Goal: Transaction & Acquisition: Purchase product/service

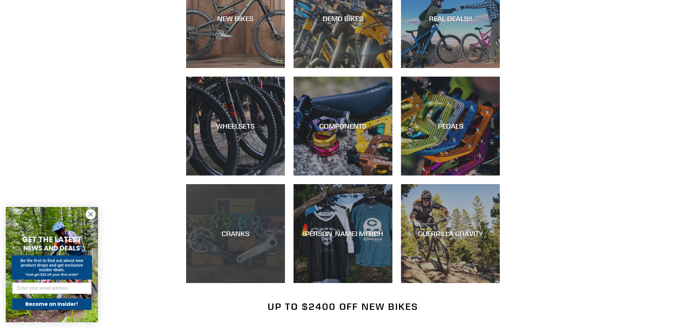
scroll to position [108, 0]
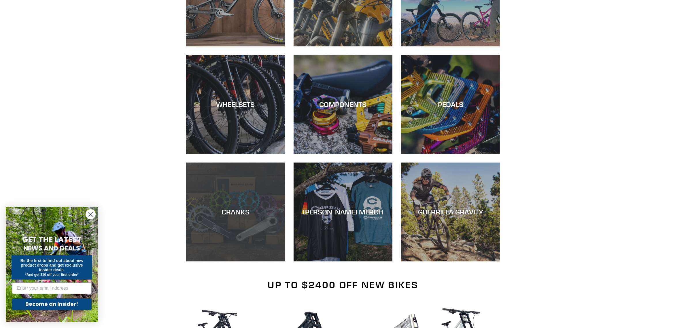
drag, startPoint x: 242, startPoint y: 224, endPoint x: 277, endPoint y: 230, distance: 35.4
click at [242, 261] on div "CRANKS" at bounding box center [235, 261] width 99 height 0
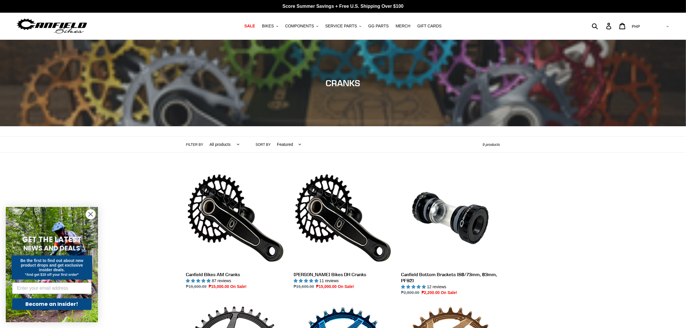
click at [409, 85] on h1 "Collection: CRANKS" at bounding box center [343, 83] width 346 height 10
click at [630, 182] on div "Collection: CRANKS Filter by All products Components Cranks .cls-1{fill:#231f20…" at bounding box center [343, 302] width 686 height 524
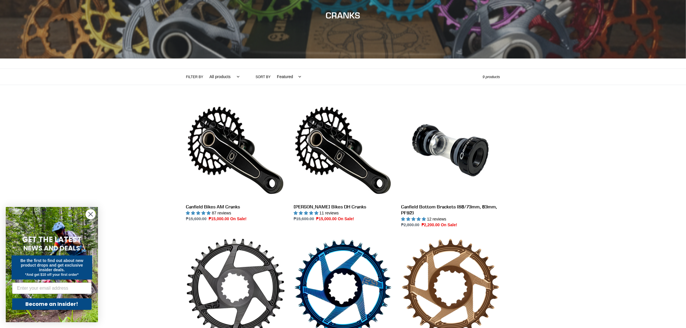
scroll to position [72, 0]
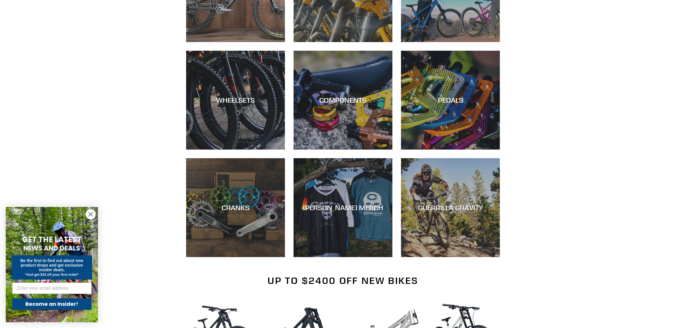
scroll to position [108, 0]
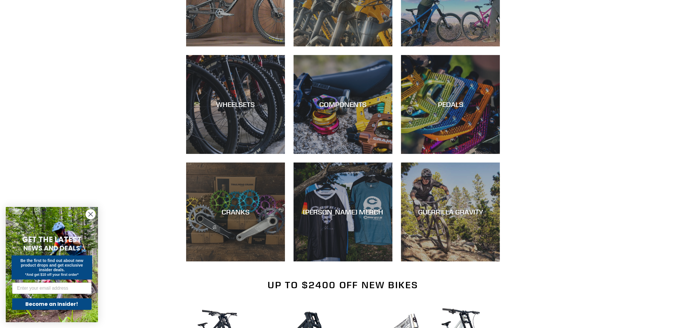
drag, startPoint x: 242, startPoint y: 245, endPoint x: 216, endPoint y: 283, distance: 45.9
click at [216, 283] on h2 "Up to $2400 Off New Bikes" at bounding box center [343, 284] width 314 height 11
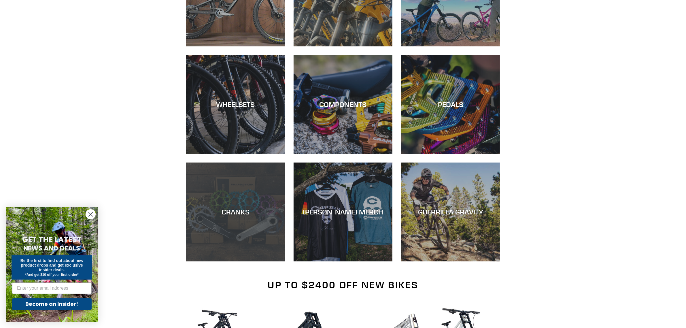
click at [235, 261] on div "CRANKS" at bounding box center [235, 261] width 99 height 0
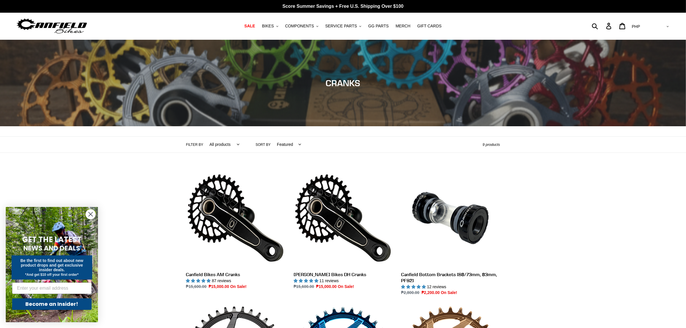
drag, startPoint x: 376, startPoint y: 86, endPoint x: 485, endPoint y: 65, distance: 111.3
click at [485, 126] on div "Collection: CRANKS" at bounding box center [343, 126] width 686 height 0
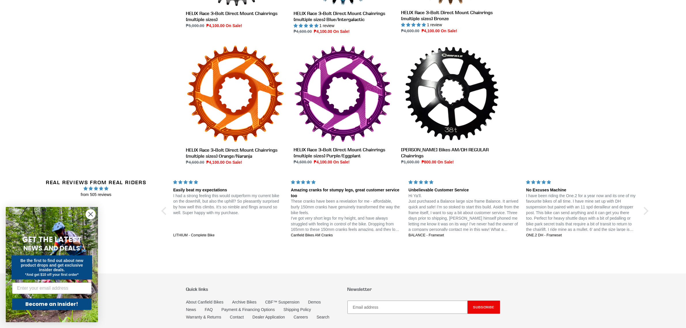
scroll to position [452, 0]
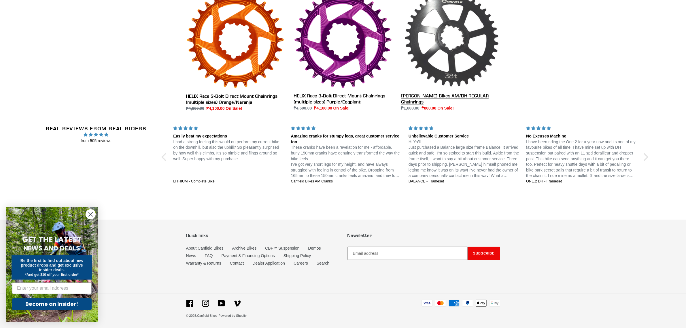
click at [462, 77] on link "[PERSON_NAME] Bikes AM/DH REGULAR Chainrings" at bounding box center [450, 51] width 99 height 120
